Goal: Task Accomplishment & Management: Use online tool/utility

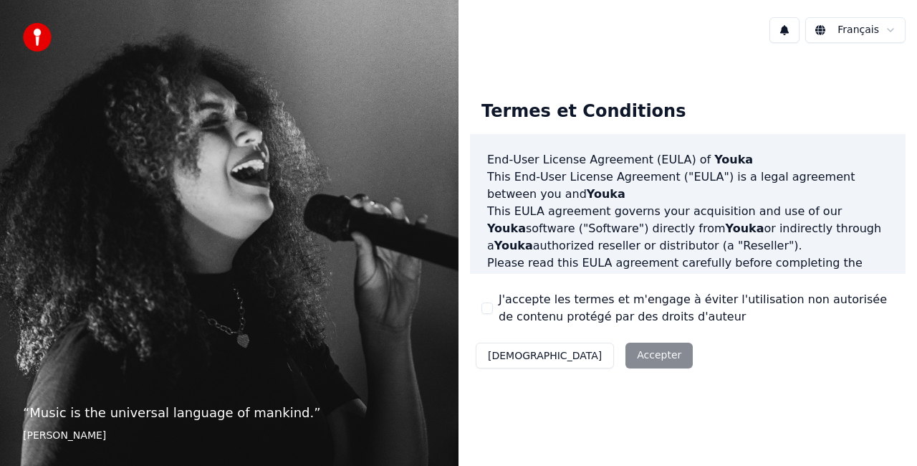
click at [576, 360] on div "Décliner Accepter" at bounding box center [584, 355] width 228 height 37
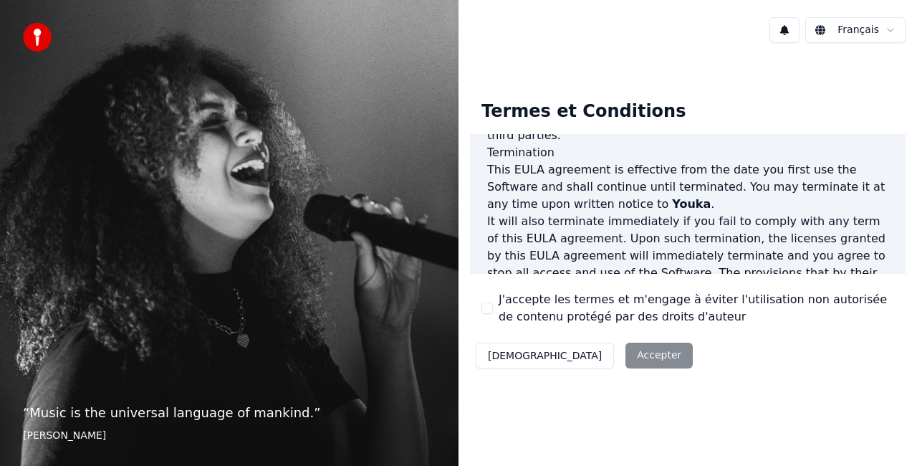
scroll to position [1046, 0]
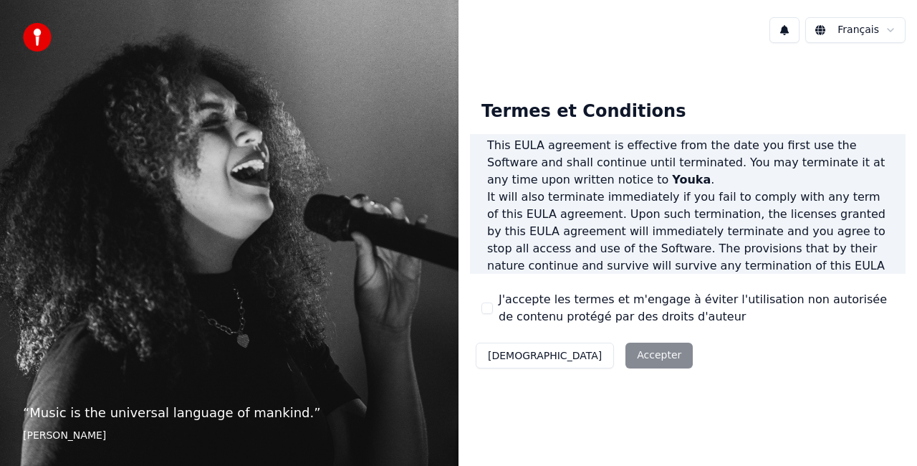
click at [572, 355] on div "Décliner Accepter" at bounding box center [584, 355] width 228 height 37
click at [655, 304] on label "J'accepte les termes et m'engage à éviter l'utilisation non autorisée de conten…" at bounding box center [695, 308] width 395 height 34
click at [493, 304] on button "J'accepte les termes et m'engage à éviter l'utilisation non autorisée de conten…" at bounding box center [486, 307] width 11 height 11
click at [625, 350] on button "Accepter" at bounding box center [658, 355] width 67 height 26
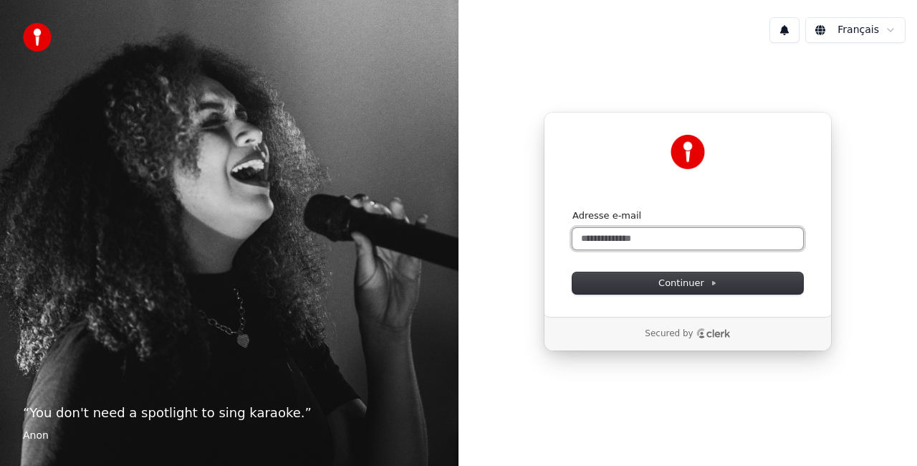
click at [589, 236] on input "Adresse e-mail" at bounding box center [687, 238] width 231 height 21
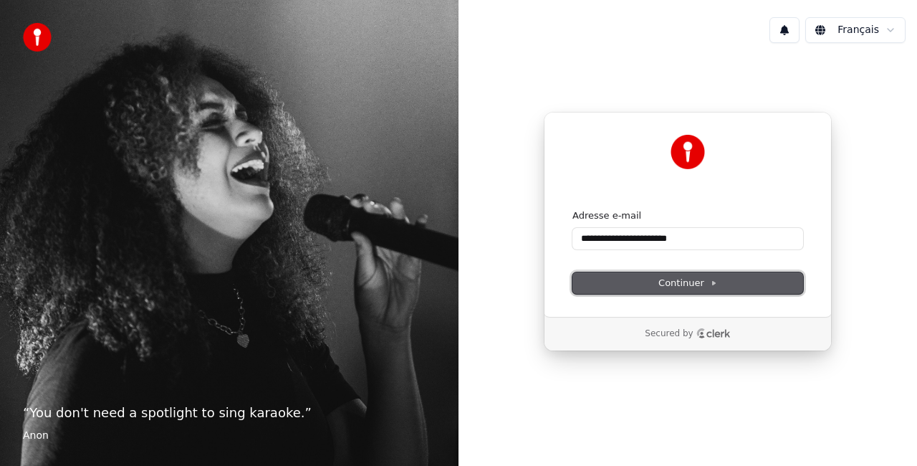
click at [694, 276] on span "Continuer" at bounding box center [687, 282] width 59 height 13
type input "**********"
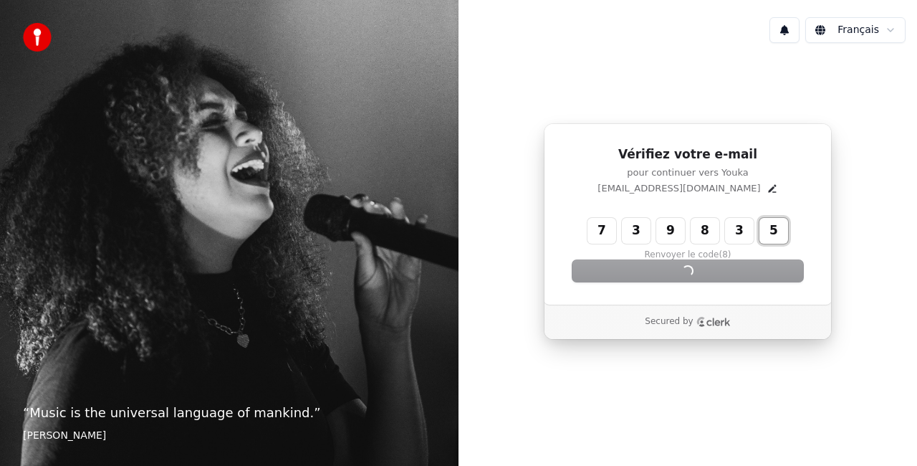
type input "******"
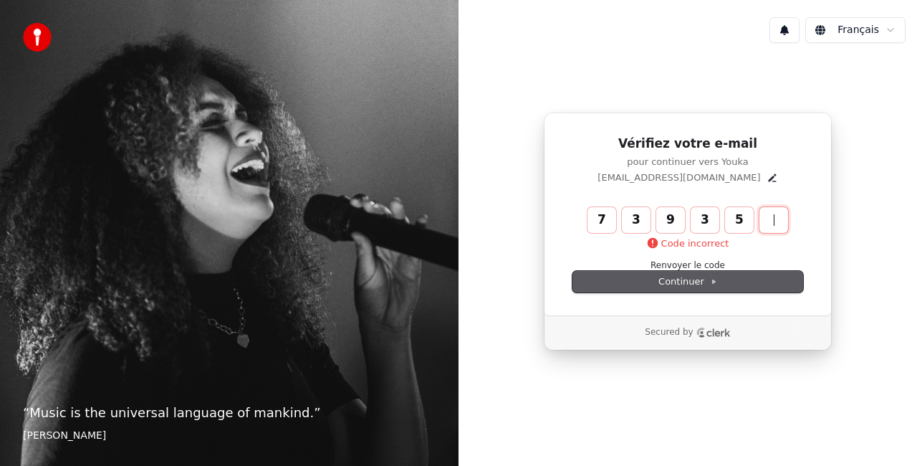
type input "******"
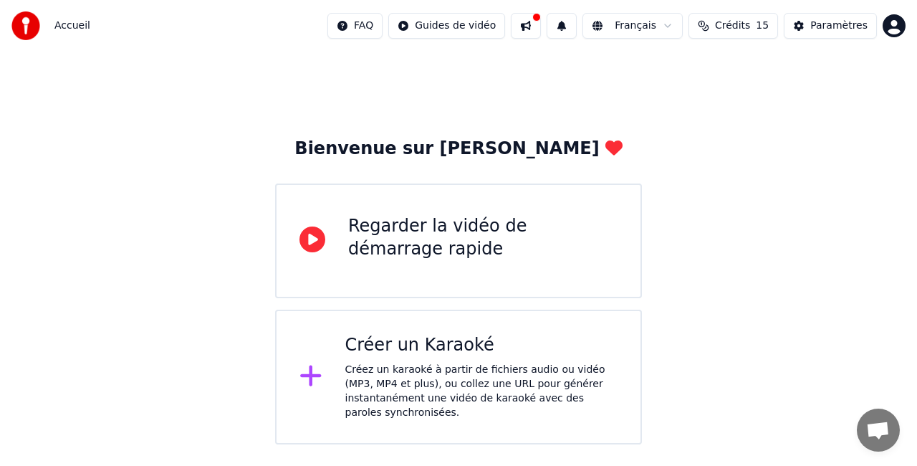
click at [729, 184] on div "Bienvenue sur Youka Regarder la vidéo de démarrage rapide Créer un Karaoké Crée…" at bounding box center [458, 248] width 917 height 392
click at [466, 380] on div "Créez un karaoké à partir de fichiers audio ou vidéo (MP3, MP4 et plus), ou col…" at bounding box center [481, 390] width 273 height 57
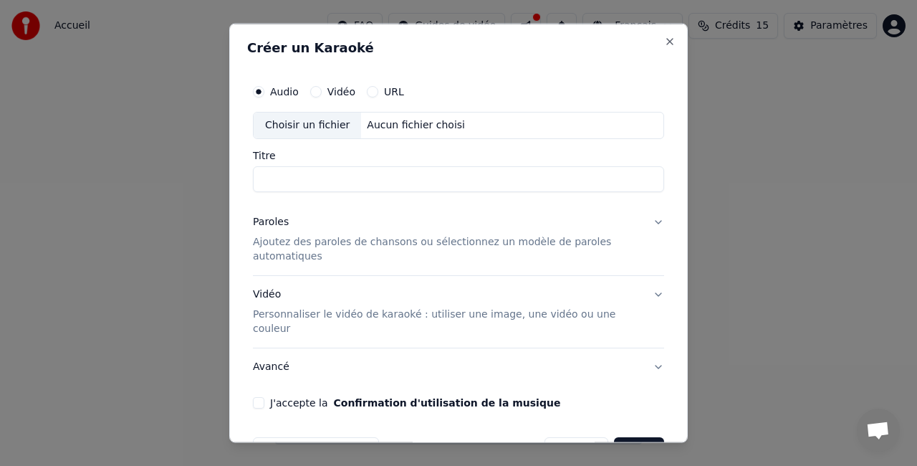
click at [310, 92] on button "Vidéo" at bounding box center [315, 91] width 11 height 11
click at [261, 87] on button "Audio" at bounding box center [258, 91] width 11 height 11
click at [664, 39] on button "Close" at bounding box center [669, 41] width 11 height 11
